Goal: Navigation & Orientation: Understand site structure

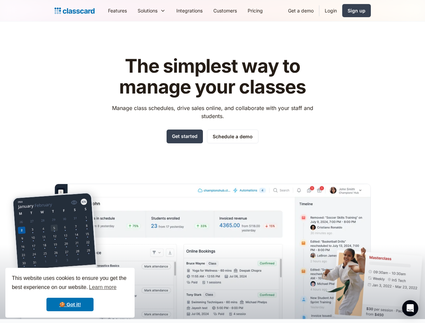
click at [212, 161] on div "The simplest way to manage your classes Manage class schedules, drive sales onl…" at bounding box center [213, 182] width 316 height 274
click at [70, 293] on div "This website uses cookies to ensure you get the best experience on our website.…" at bounding box center [69, 293] width 129 height 50
click at [237, 10] on nav "Features Resources Blog The latest industry news, updates and info. Customer st…" at bounding box center [237, 10] width 268 height 15
click at [132, 10] on div "Solutions Sports academy Swim school Dance studio Gymnastics Music school Marti…" at bounding box center [151, 10] width 39 height 15
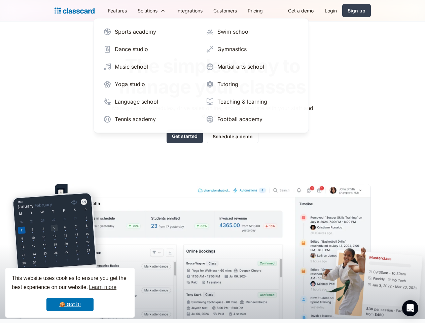
click at [410, 308] on icon "Open Intercom Messenger" at bounding box center [410, 308] width 7 height 8
